Goal: Navigation & Orientation: Find specific page/section

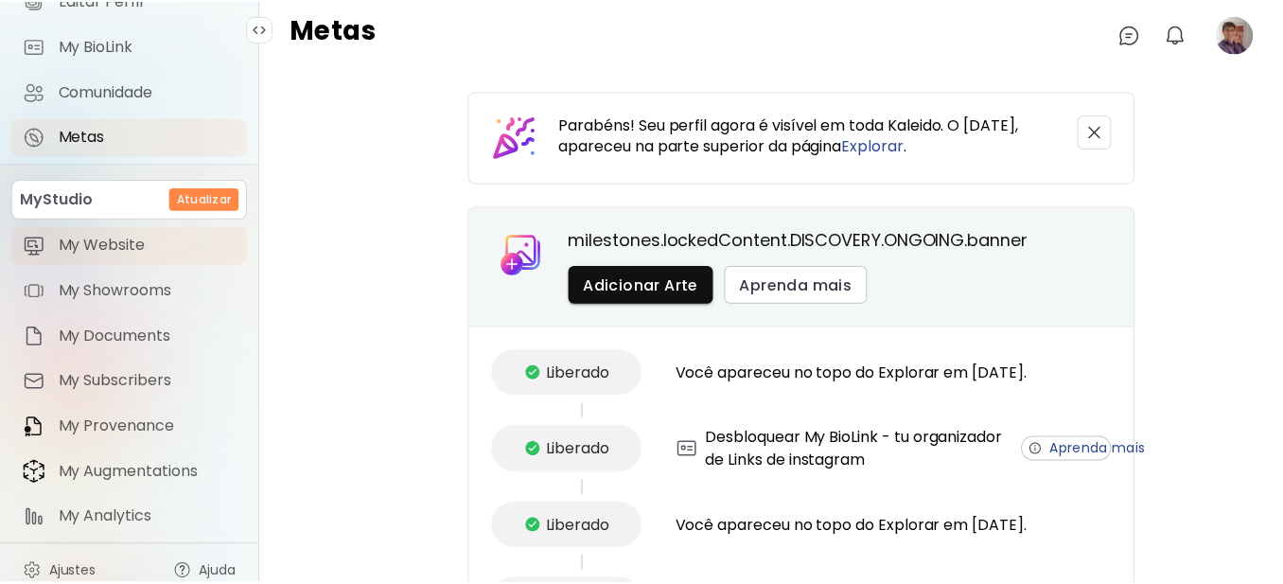
scroll to position [219, 0]
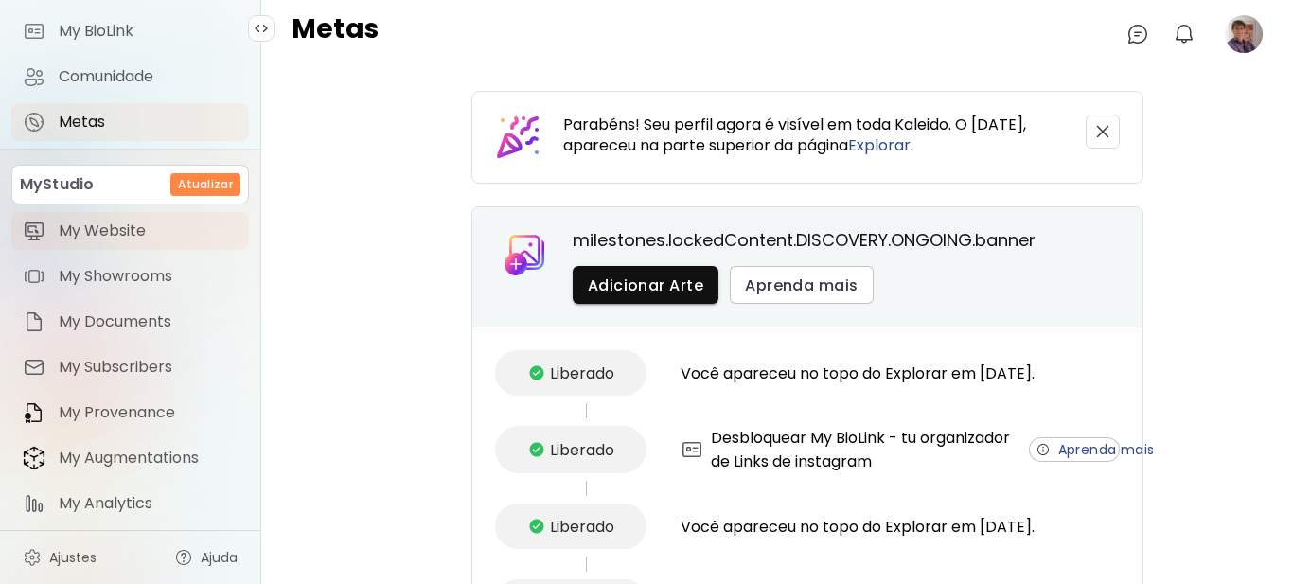
click at [111, 232] on span "My Website" at bounding box center [148, 230] width 179 height 19
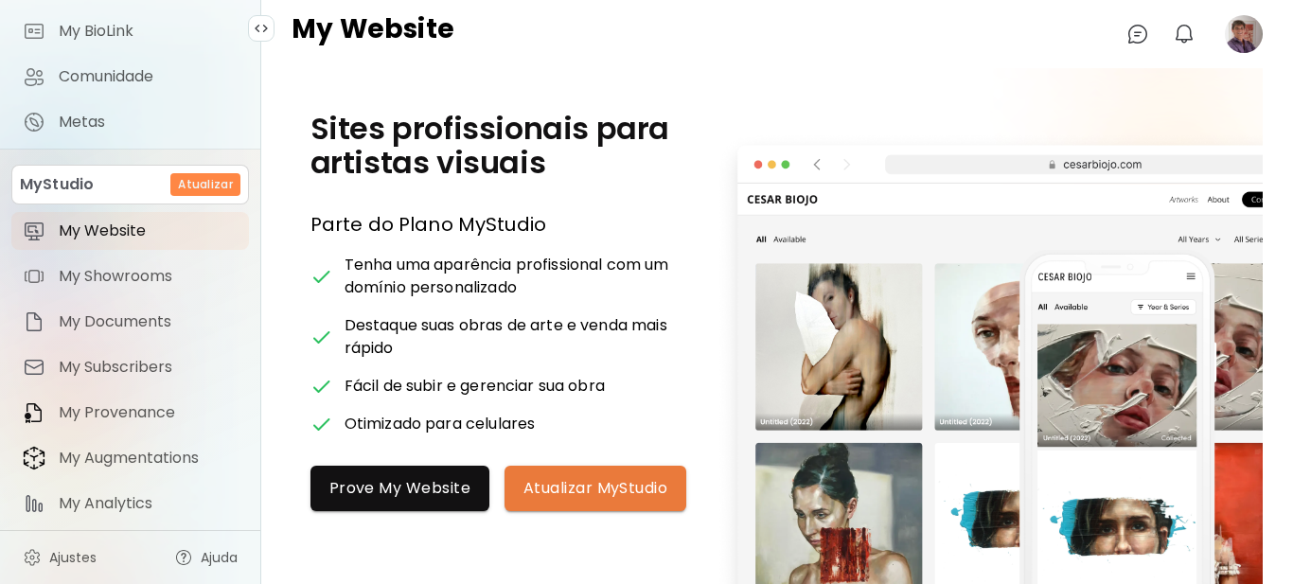
click at [552, 487] on span "Atualizar MyStudio" at bounding box center [595, 488] width 144 height 20
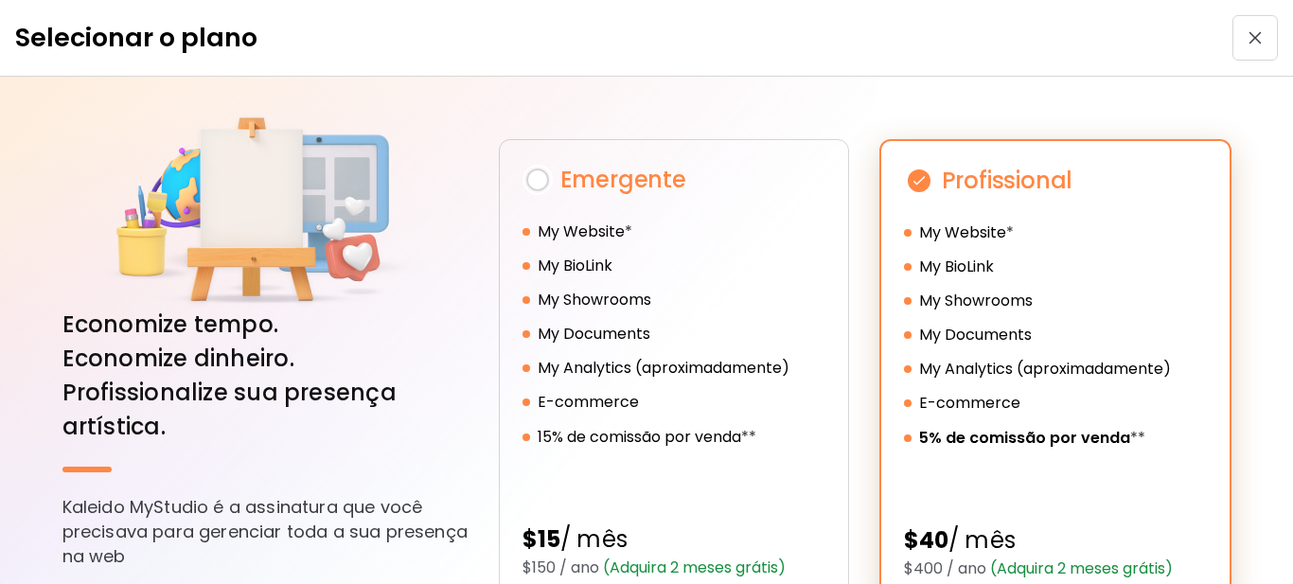
click at [1248, 42] on img "button" at bounding box center [1254, 37] width 13 height 13
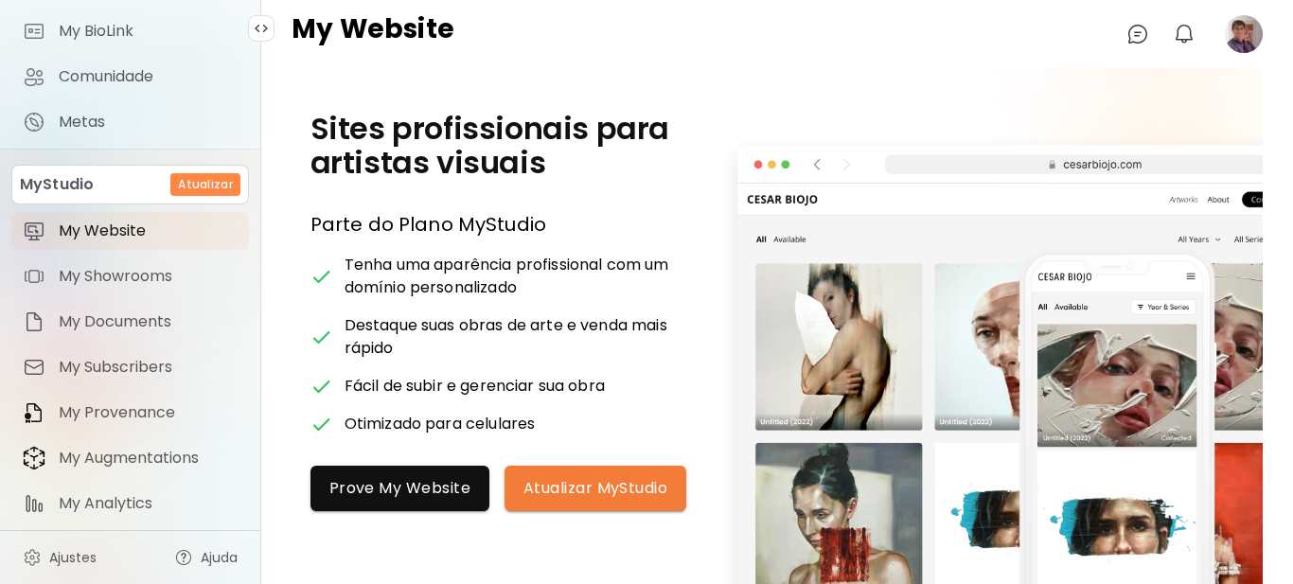
click at [1248, 42] on image at bounding box center [1244, 34] width 38 height 38
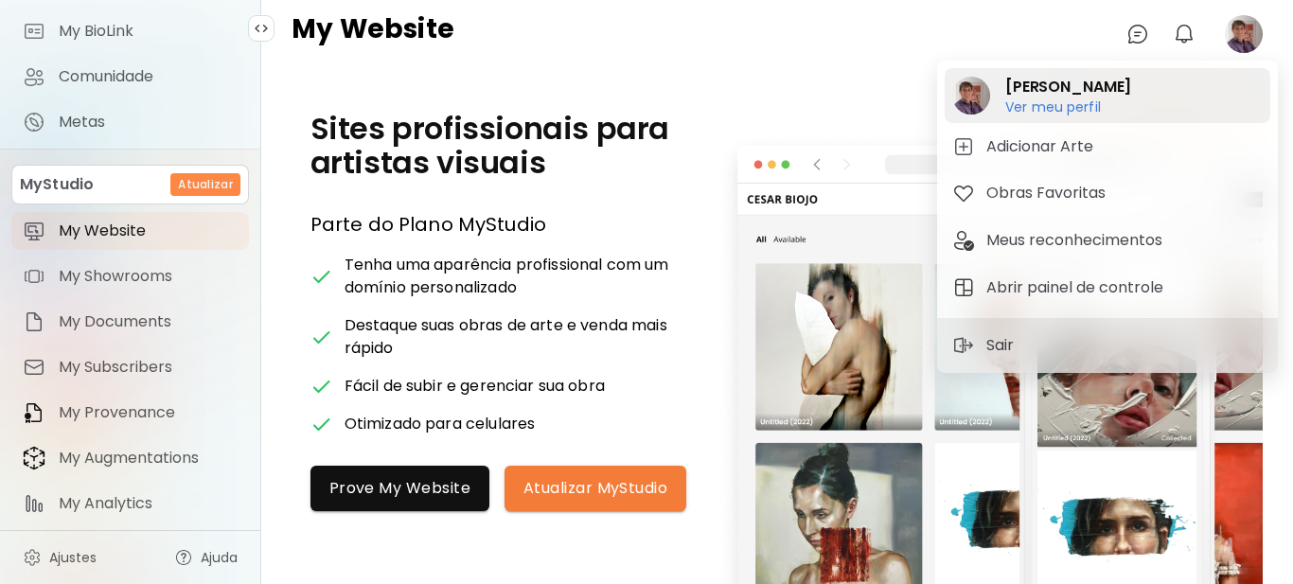
click at [1076, 103] on h6 "Ver meu perfil" at bounding box center [1068, 106] width 126 height 17
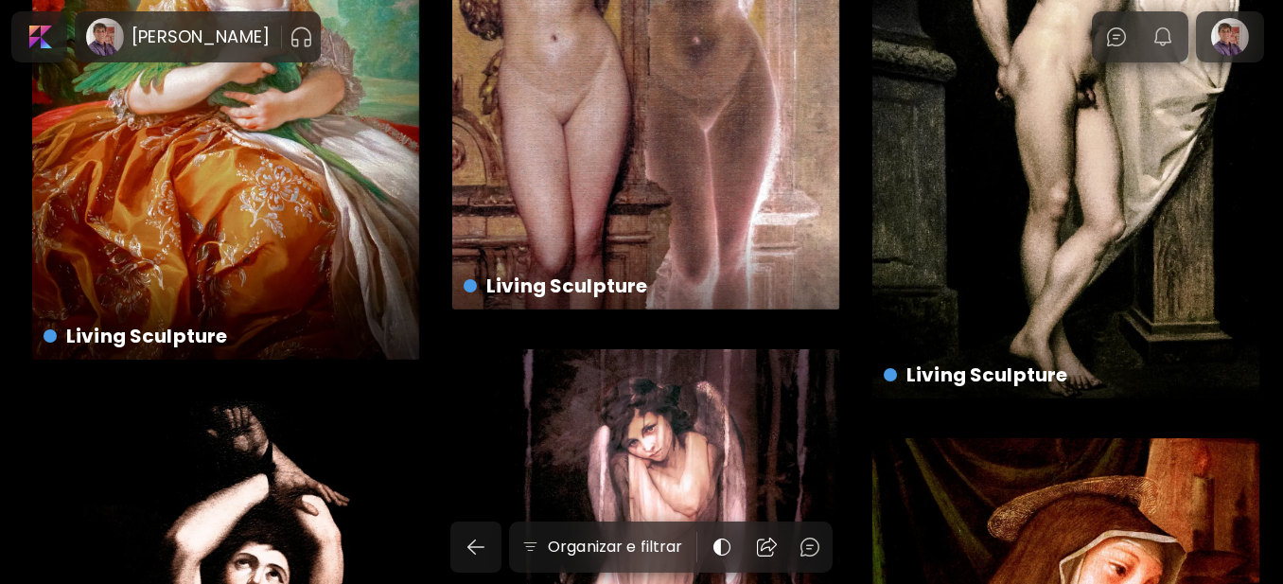
scroll to position [5679, 0]
